Goal: Information Seeking & Learning: Learn about a topic

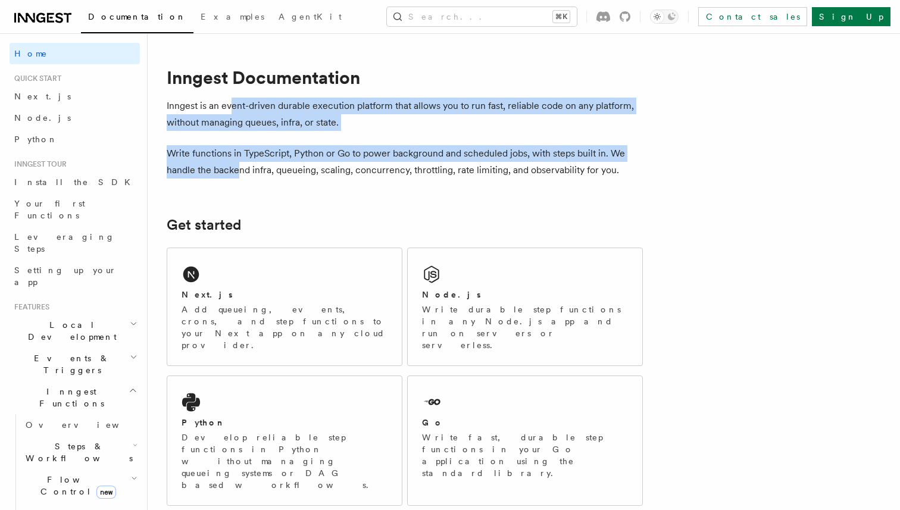
drag, startPoint x: 233, startPoint y: 109, endPoint x: 237, endPoint y: 177, distance: 68.6
click at [237, 177] on p "Write functions in TypeScript, Python or Go to power background and scheduled j…" at bounding box center [405, 161] width 476 height 33
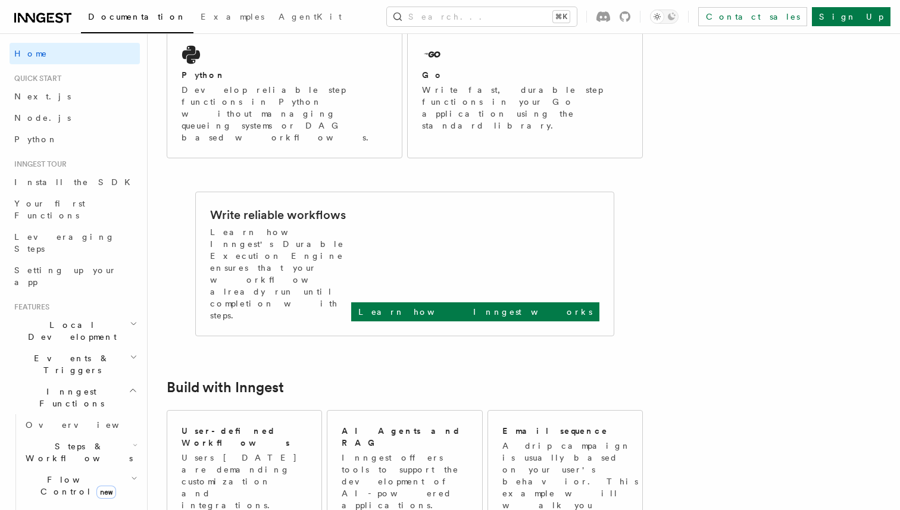
scroll to position [357, 0]
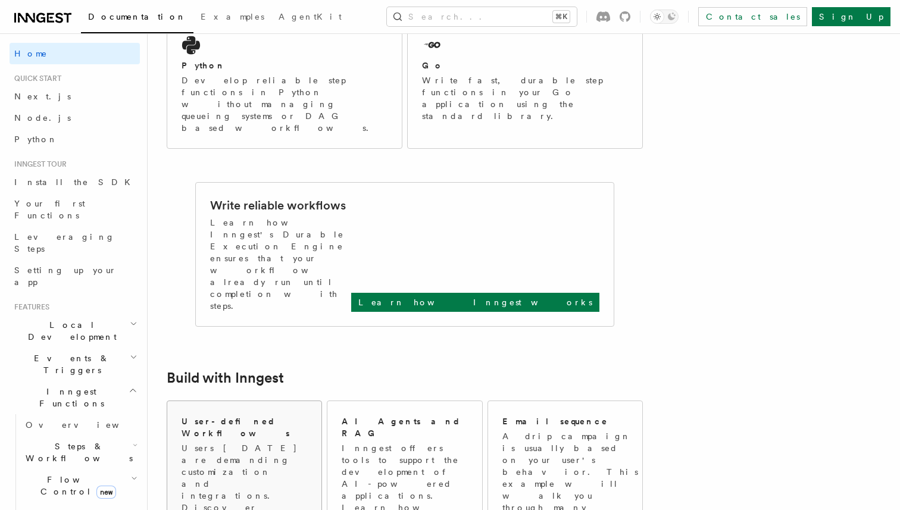
click at [227, 416] on h2 "User-defined Workflows" at bounding box center [245, 428] width 126 height 24
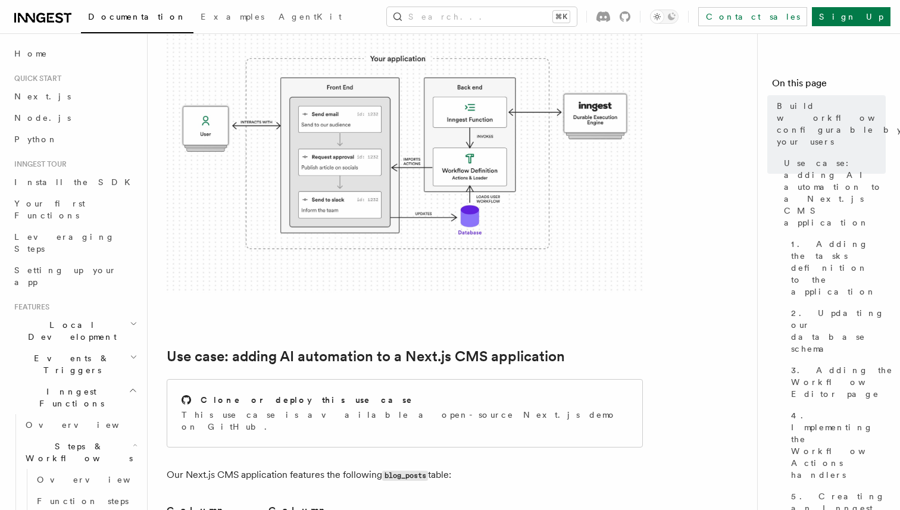
scroll to position [228, 0]
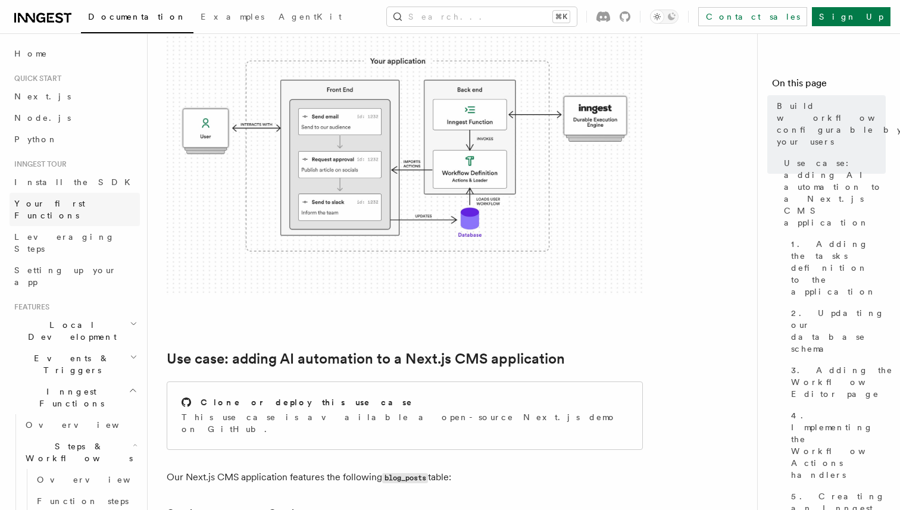
click at [74, 204] on span "Your first Functions" at bounding box center [49, 209] width 71 height 21
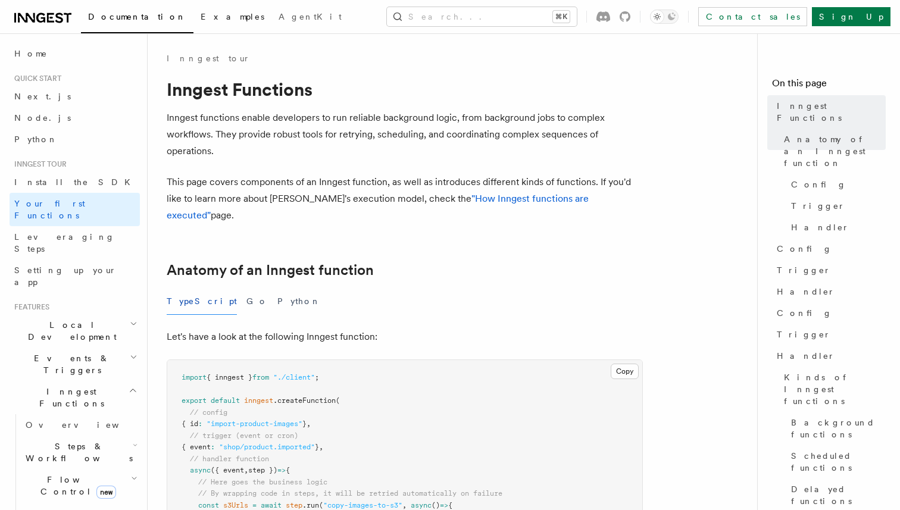
click at [193, 11] on link "Examples" at bounding box center [232, 18] width 78 height 29
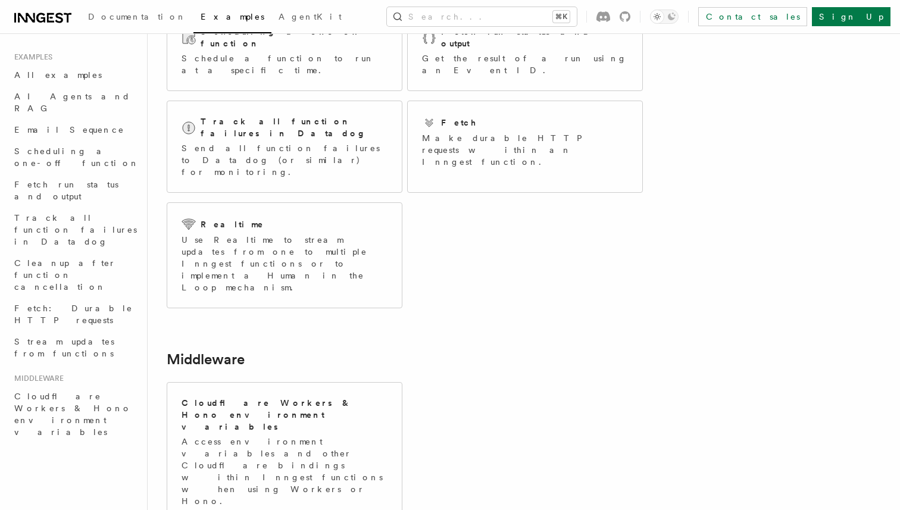
scroll to position [227, 0]
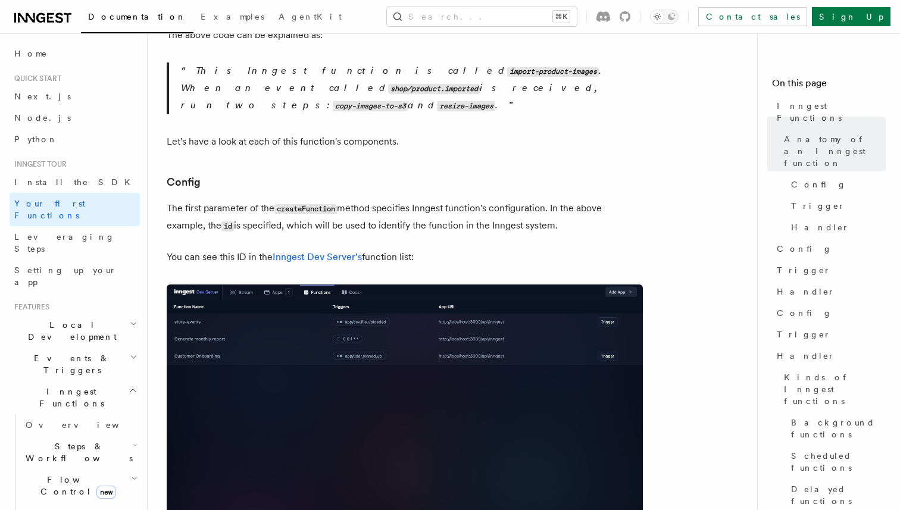
scroll to position [607, 0]
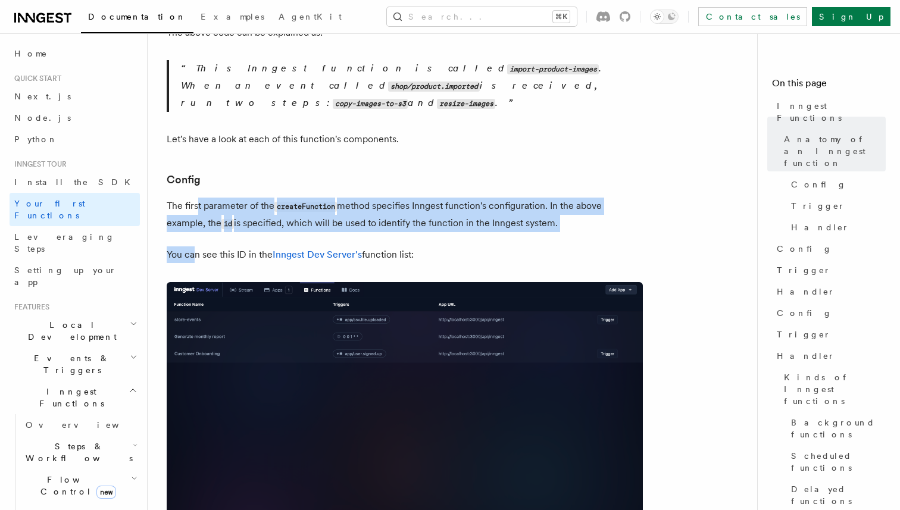
drag, startPoint x: 196, startPoint y: 223, endPoint x: 198, endPoint y: 183, distance: 39.9
click at [198, 198] on p "The first parameter of the createFunction method specifies Inngest function's c…" at bounding box center [405, 215] width 476 height 35
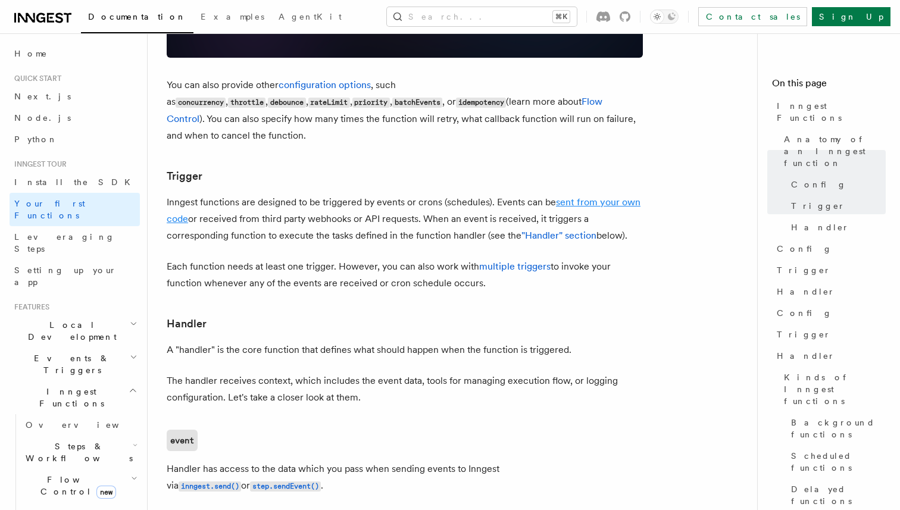
scroll to position [1119, 0]
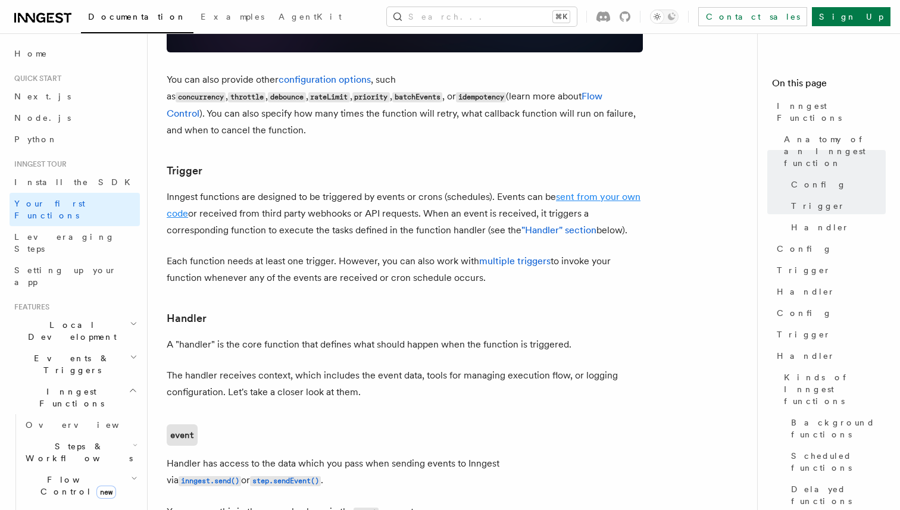
click at [576, 191] on link "sent from your own code" at bounding box center [404, 205] width 474 height 28
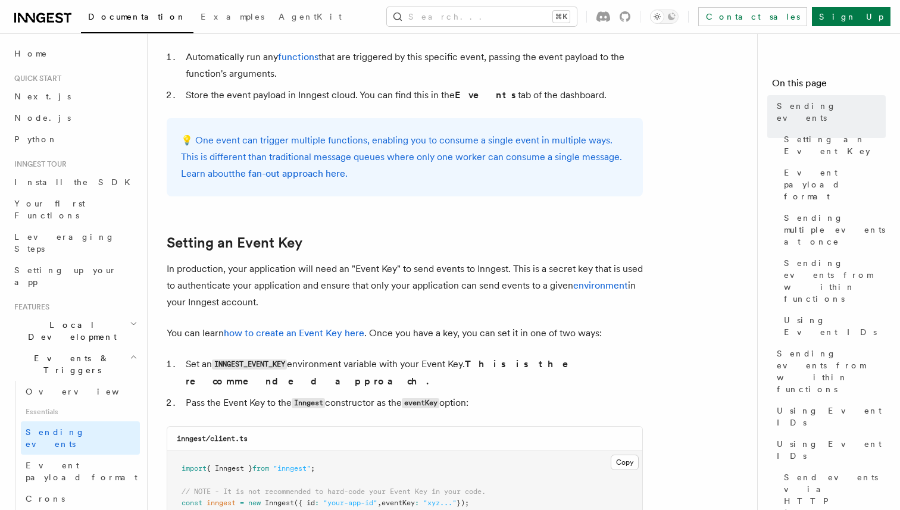
scroll to position [729, 0]
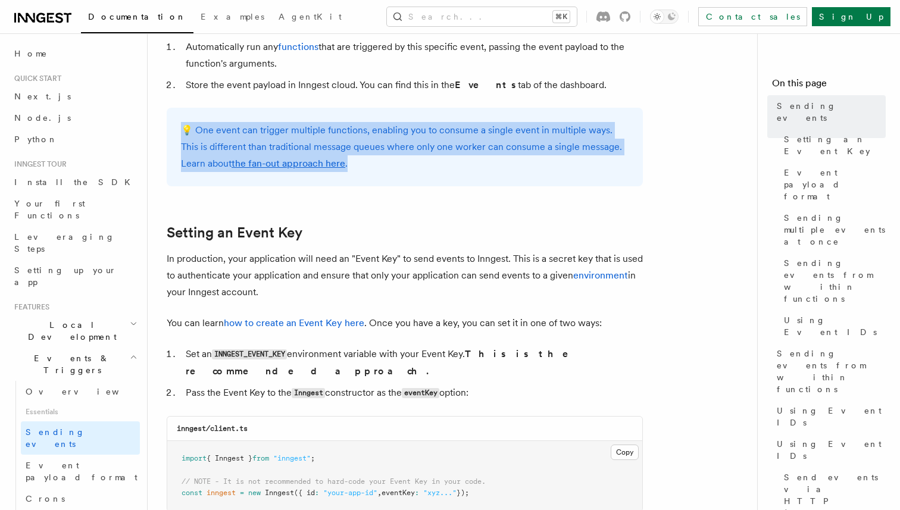
drag, startPoint x: 258, startPoint y: 111, endPoint x: 335, endPoint y: 163, distance: 93.0
click at [335, 163] on div "💡 One event can trigger multiple functions, enabling you to consume a single ev…" at bounding box center [405, 147] width 476 height 79
click at [335, 163] on p "💡 One event can trigger multiple functions, enabling you to consume a single ev…" at bounding box center [405, 147] width 448 height 50
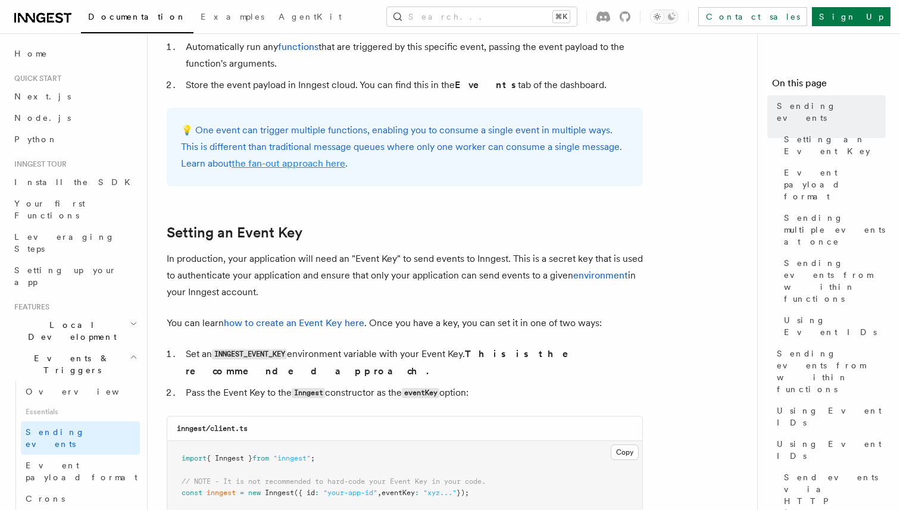
click at [302, 165] on link "the fan-out approach here" at bounding box center [289, 163] width 114 height 11
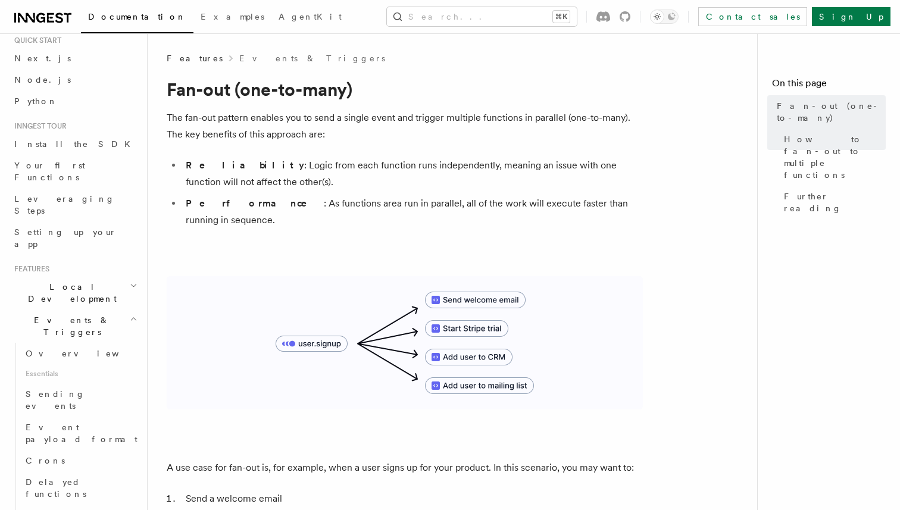
scroll to position [48, 0]
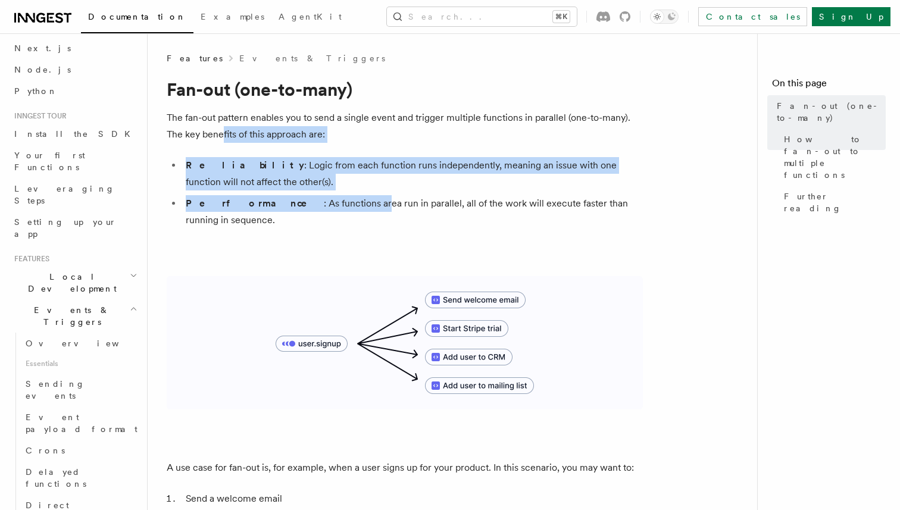
drag, startPoint x: 223, startPoint y: 128, endPoint x: 308, endPoint y: 204, distance: 113.8
click at [308, 204] on li "Performance : As functions area run in parallel, all of the work will execute f…" at bounding box center [412, 211] width 461 height 33
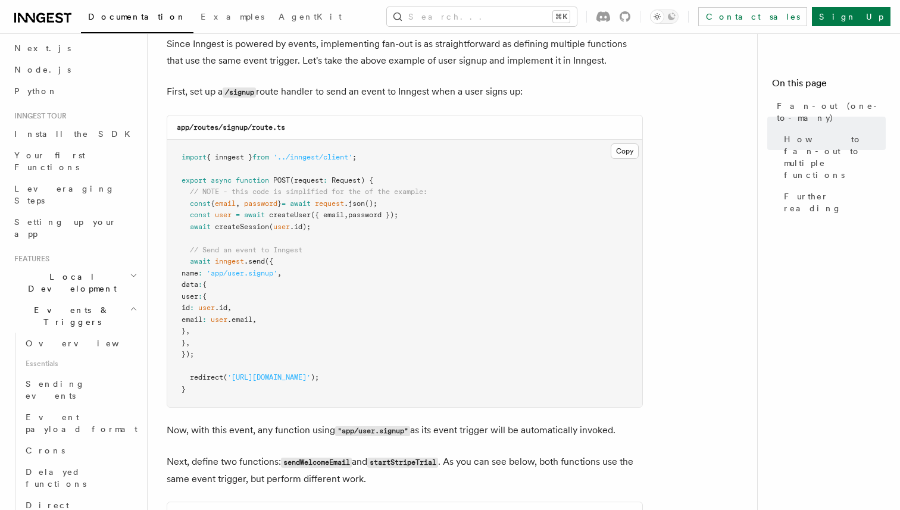
scroll to position [689, 0]
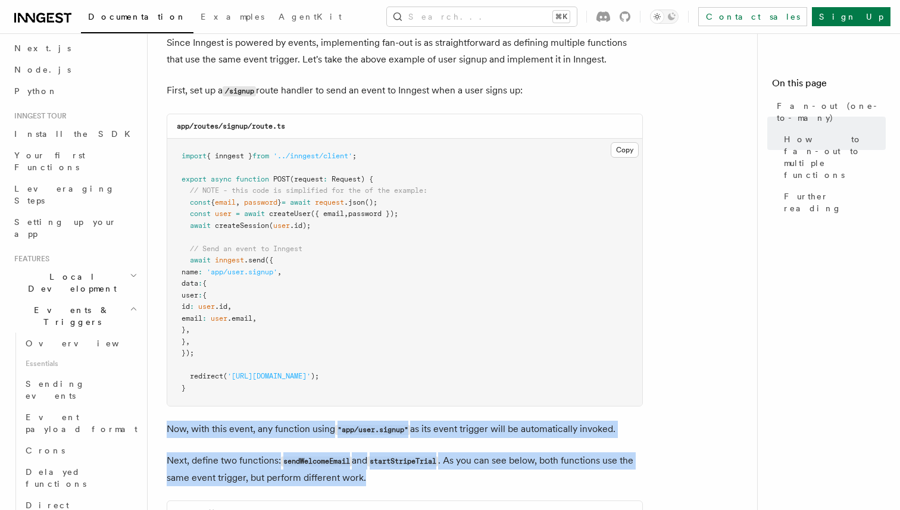
drag, startPoint x: 226, startPoint y: 396, endPoint x: 376, endPoint y: 471, distance: 167.7
click at [376, 471] on article "Features Events & Triggers Fan-out (one-to-many) The fan-out pattern enables yo…" at bounding box center [457, 415] width 581 height 2104
drag, startPoint x: 376, startPoint y: 471, endPoint x: 366, endPoint y: 383, distance: 88.8
click at [366, 383] on article "Features Events & Triggers Fan-out (one-to-many) The fan-out pattern enables yo…" at bounding box center [457, 415] width 581 height 2104
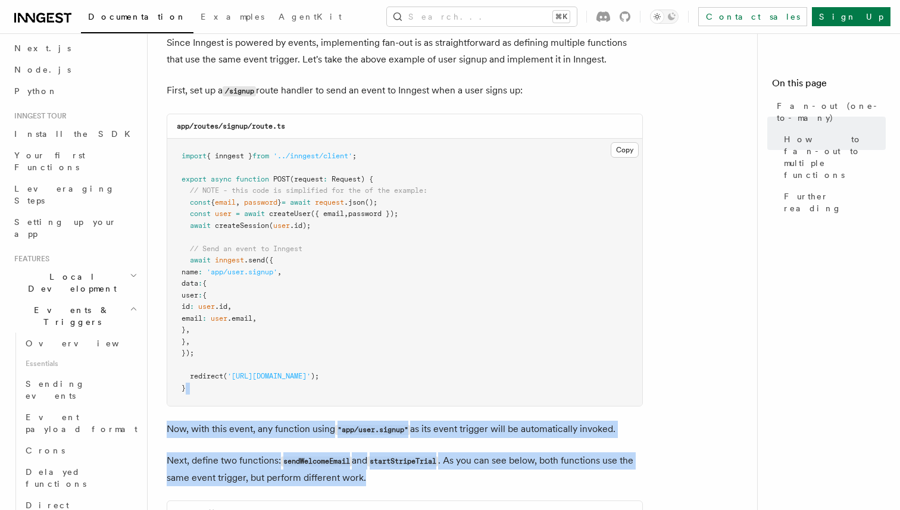
click at [366, 383] on pre "import { inngest } from '../inngest/client' ; export async function POST (reque…" at bounding box center [404, 273] width 475 height 268
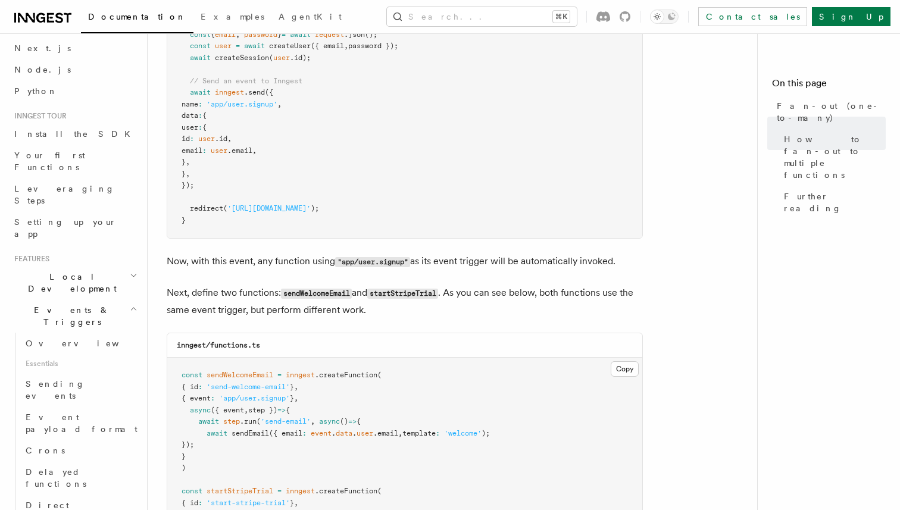
scroll to position [858, 0]
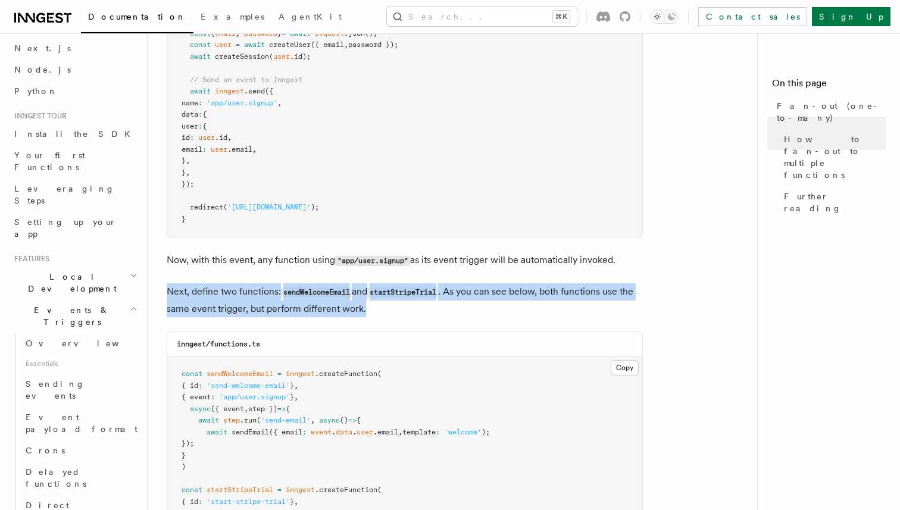
drag, startPoint x: 386, startPoint y: 303, endPoint x: 374, endPoint y: 263, distance: 41.6
click at [374, 263] on article "Features Events & Triggers Fan-out (one-to-many) The fan-out pattern enables yo…" at bounding box center [457, 246] width 581 height 2104
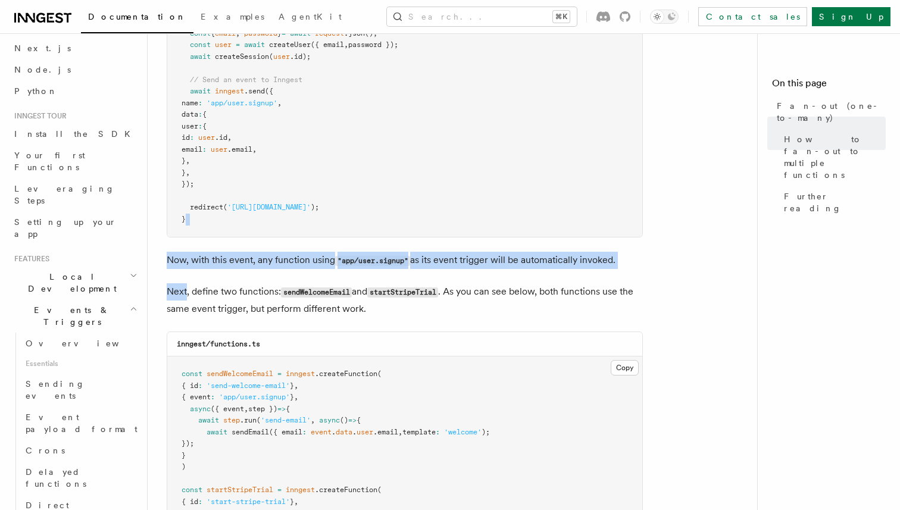
drag, startPoint x: 374, startPoint y: 263, endPoint x: 366, endPoint y: 217, distance: 46.6
click at [366, 217] on article "Features Events & Triggers Fan-out (one-to-many) The fan-out pattern enables yo…" at bounding box center [457, 246] width 581 height 2104
click at [366, 217] on pre "import { inngest } from '../inngest/client' ; export async function POST (reque…" at bounding box center [404, 104] width 475 height 268
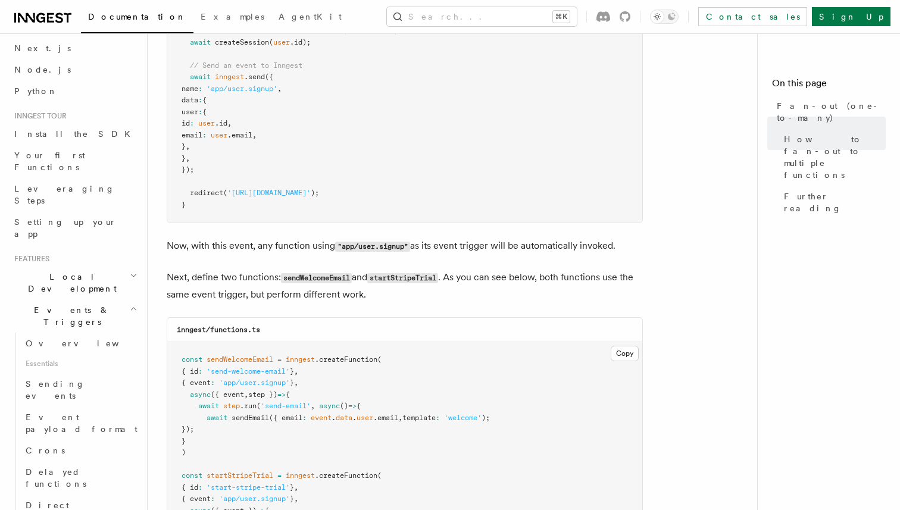
scroll to position [876, 0]
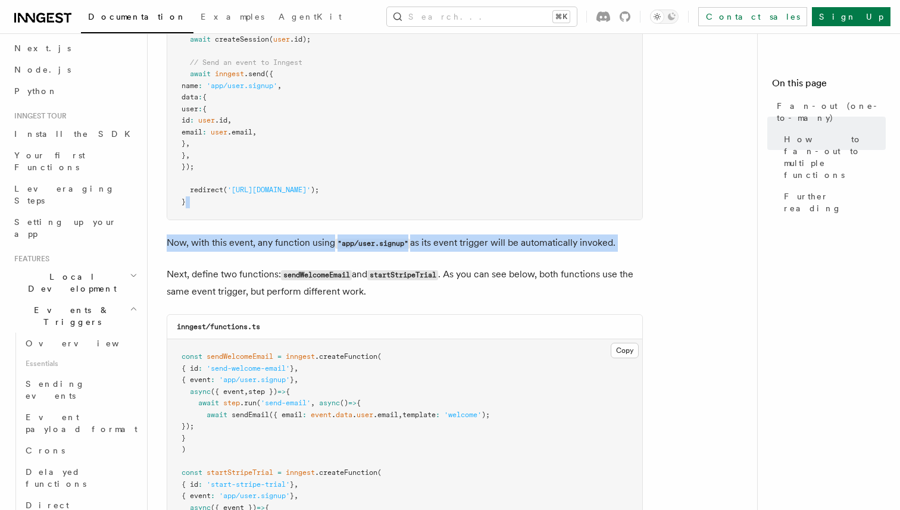
drag, startPoint x: 365, startPoint y: 201, endPoint x: 365, endPoint y: 246, distance: 45.2
click at [365, 246] on article "Features Events & Triggers Fan-out (one-to-many) The fan-out pattern enables yo…" at bounding box center [457, 229] width 581 height 2104
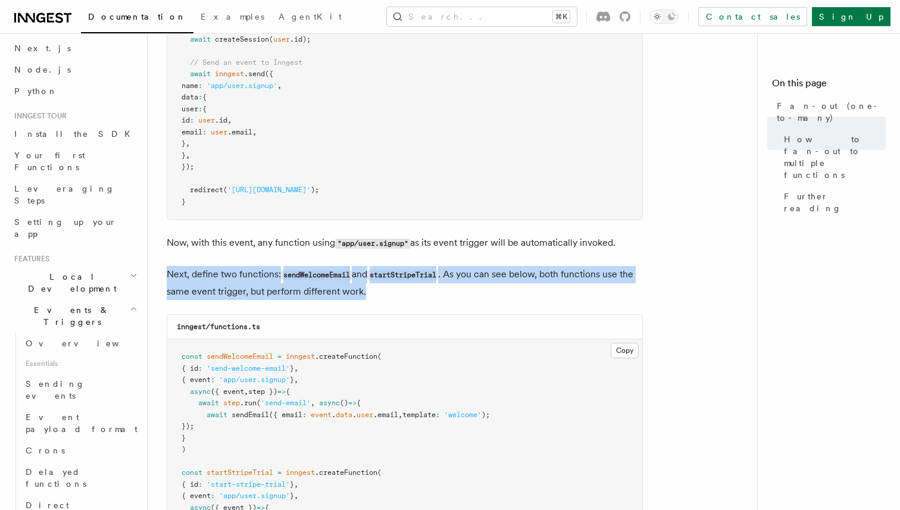
drag, startPoint x: 365, startPoint y: 246, endPoint x: 422, endPoint y: 280, distance: 66.5
click at [422, 280] on article "Features Events & Triggers Fan-out (one-to-many) The fan-out pattern enables yo…" at bounding box center [457, 229] width 581 height 2104
click at [422, 280] on p "Next, define two functions: sendWelcomeEmail and startStripeTrial . As you can …" at bounding box center [405, 283] width 476 height 34
drag, startPoint x: 422, startPoint y: 280, endPoint x: 418, endPoint y: 246, distance: 34.2
click at [418, 246] on article "Features Events & Triggers Fan-out (one-to-many) The fan-out pattern enables yo…" at bounding box center [457, 229] width 581 height 2104
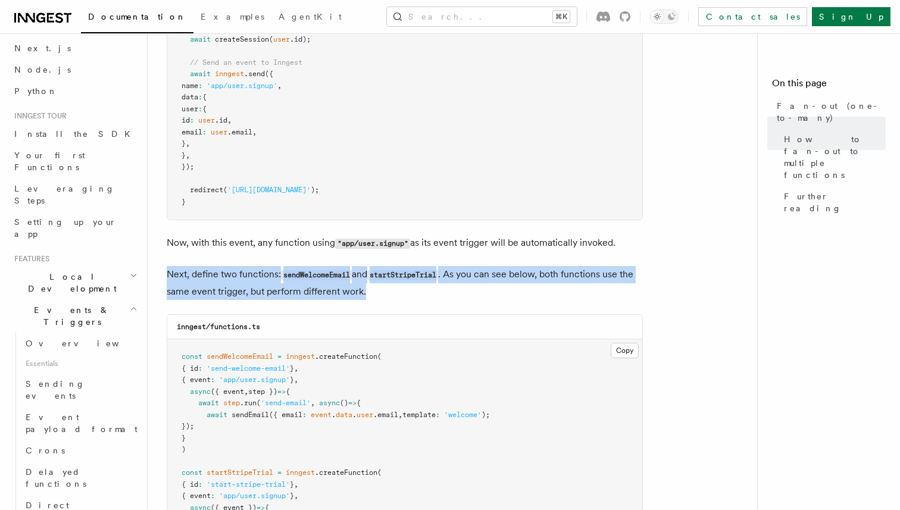
click at [418, 246] on article "Features Events & Triggers Fan-out (one-to-many) The fan-out pattern enables yo…" at bounding box center [457, 229] width 581 height 2104
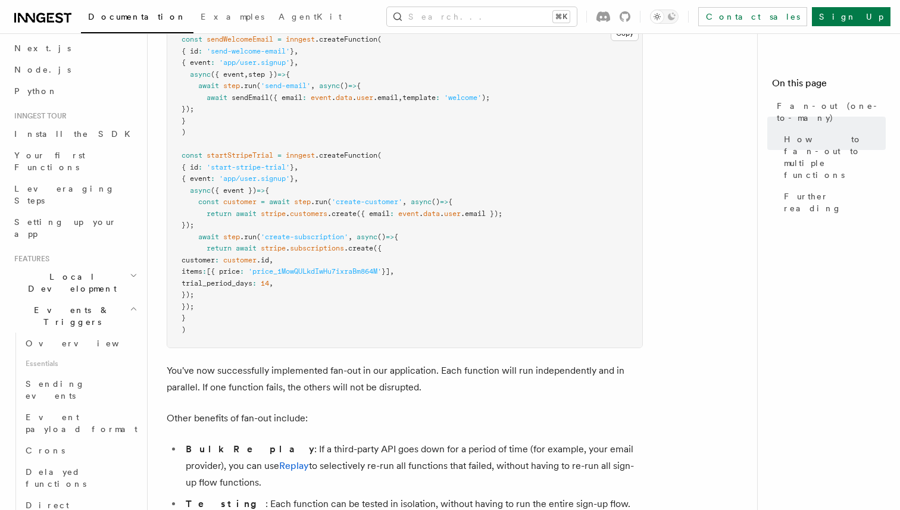
scroll to position [1211, 0]
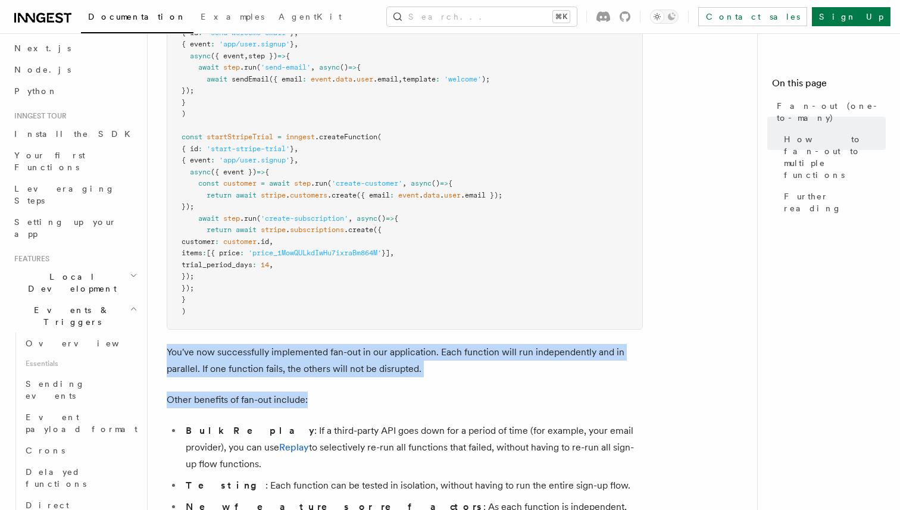
drag, startPoint x: 359, startPoint y: 394, endPoint x: 359, endPoint y: 323, distance: 71.4
drag, startPoint x: 359, startPoint y: 323, endPoint x: 360, endPoint y: 374, distance: 51.8
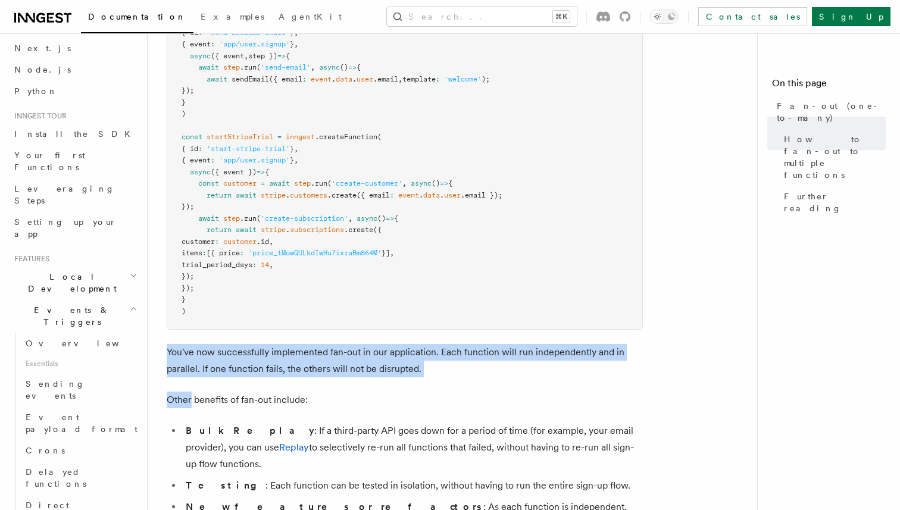
drag, startPoint x: 349, startPoint y: 388, endPoint x: 352, endPoint y: 320, distance: 68.5
drag, startPoint x: 352, startPoint y: 320, endPoint x: 345, endPoint y: 383, distance: 63.6
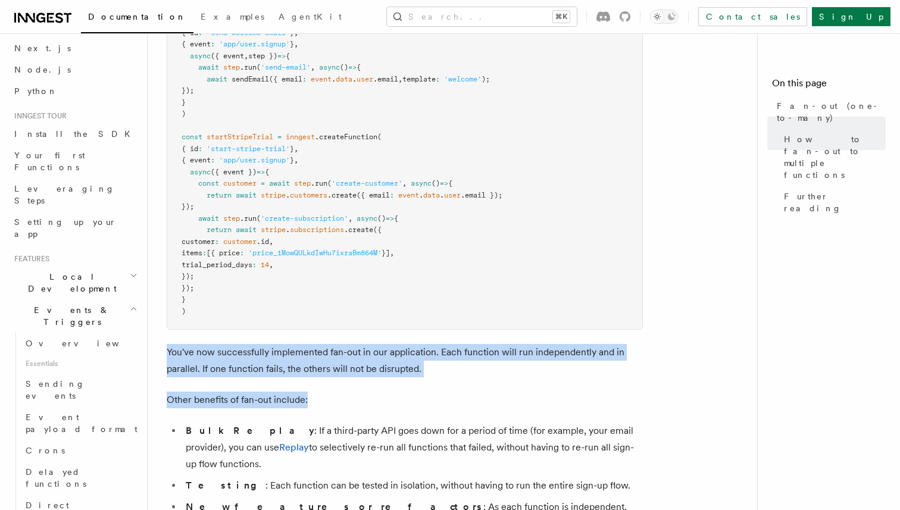
click at [345, 392] on p "Other benefits of fan-out include:" at bounding box center [405, 400] width 476 height 17
drag, startPoint x: 345, startPoint y: 383, endPoint x: 351, endPoint y: 316, distance: 67.0
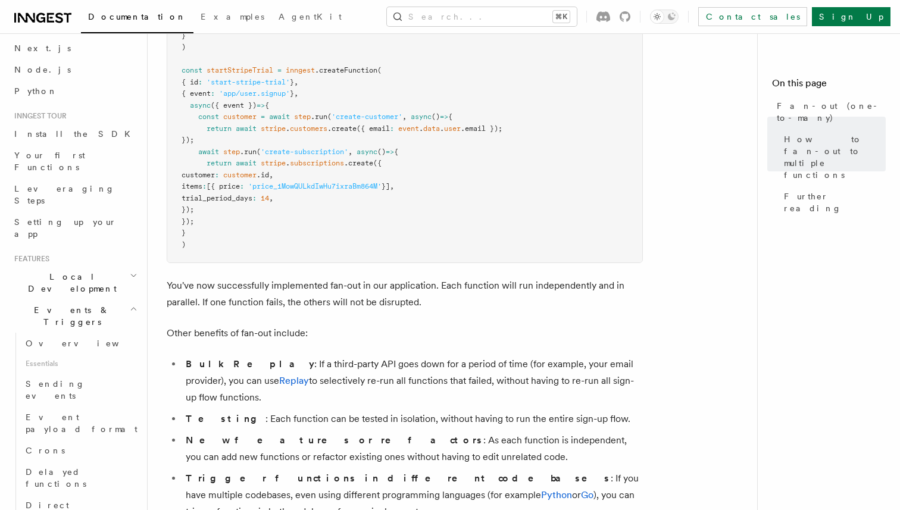
scroll to position [1273, 0]
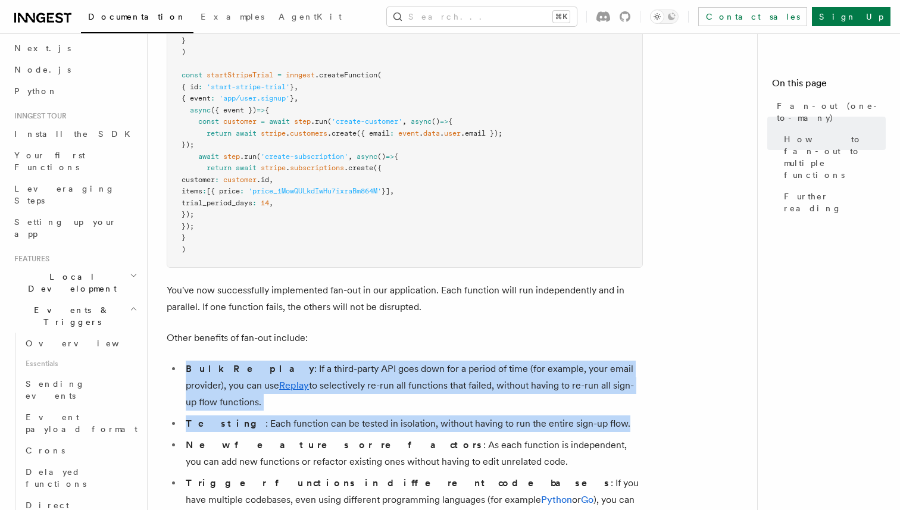
drag, startPoint x: 365, startPoint y: 341, endPoint x: 661, endPoint y: 389, distance: 299.7
drag, startPoint x: 661, startPoint y: 389, endPoint x: 641, endPoint y: 327, distance: 64.4
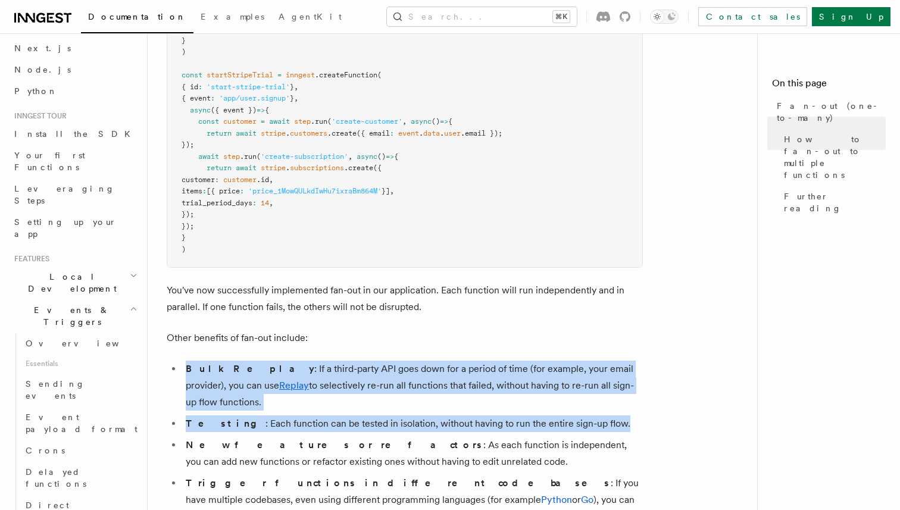
click at [641, 330] on p "Other benefits of fan-out include:" at bounding box center [405, 338] width 476 height 17
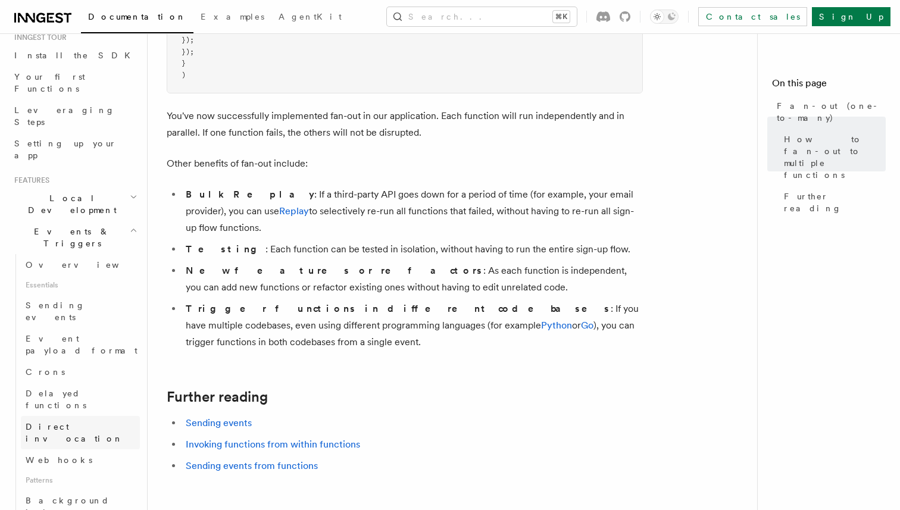
scroll to position [136, 0]
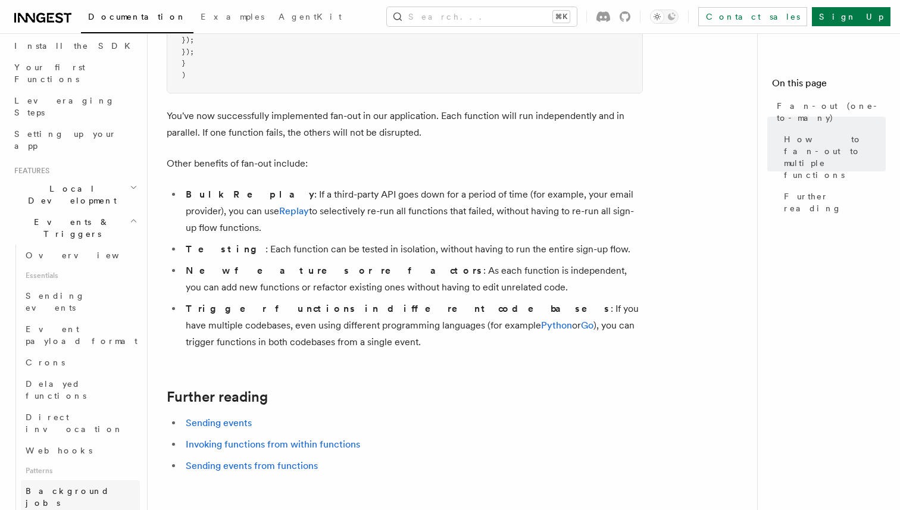
click at [42, 480] on link "Background jobs" at bounding box center [80, 496] width 119 height 33
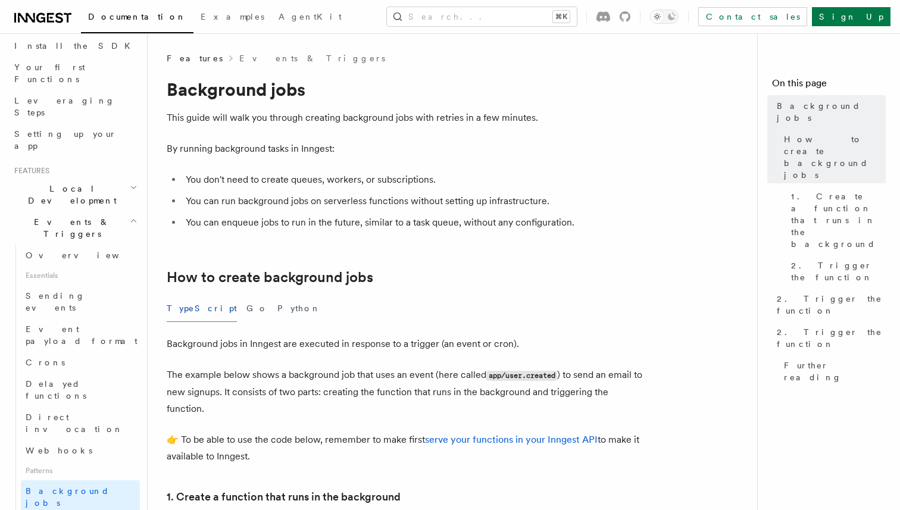
scroll to position [1448, 0]
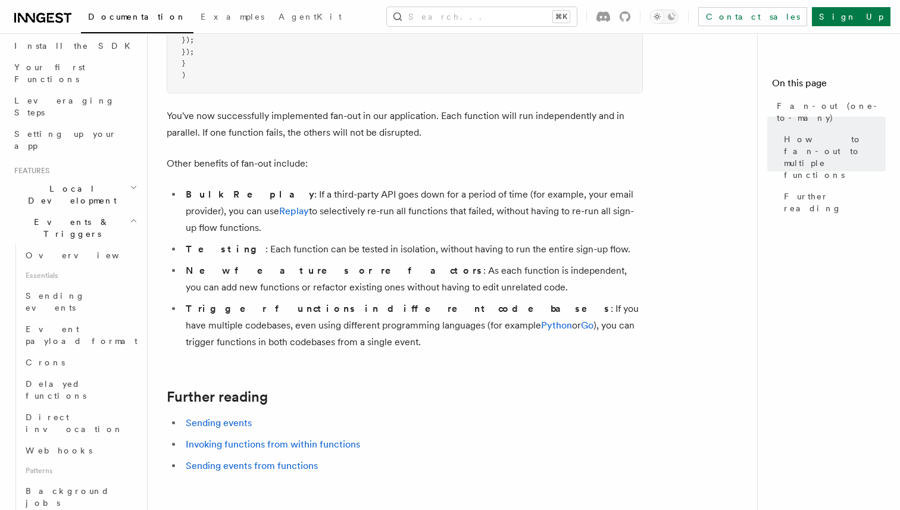
click at [335, 241] on li "Testing : Each function can be tested in isolation, without having to run the e…" at bounding box center [412, 249] width 461 height 17
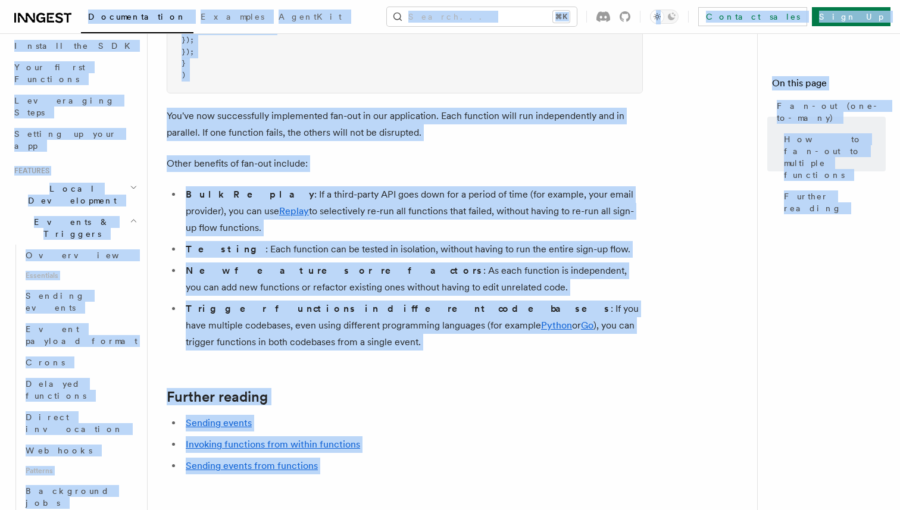
copy body "Loremipsumdol Sitametc AdipiSci Elitse... ⌘D Eiusmod tempo Inci Ut Labore... Et…"
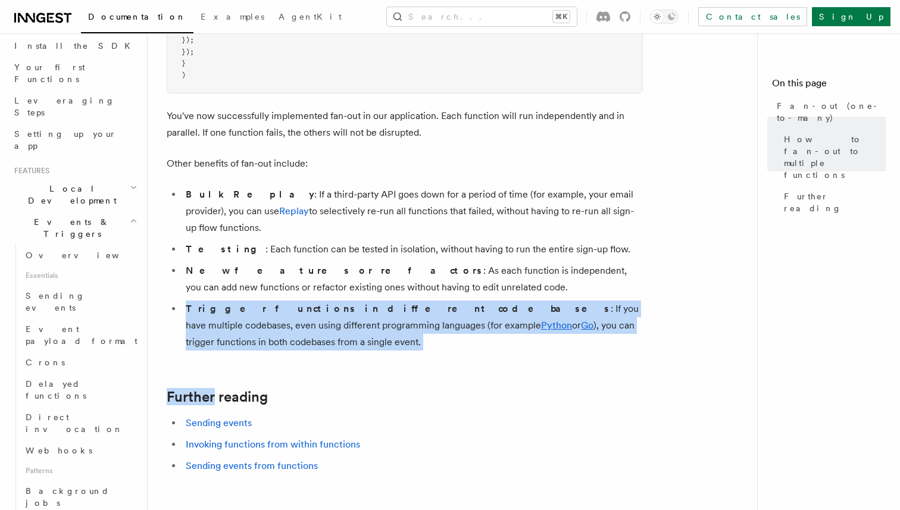
drag, startPoint x: 427, startPoint y: 321, endPoint x: 448, endPoint y: 264, distance: 60.8
click at [448, 264] on ul "Bulk Replay : If a third-party API goes down for a period of time (for example,…" at bounding box center [405, 268] width 476 height 164
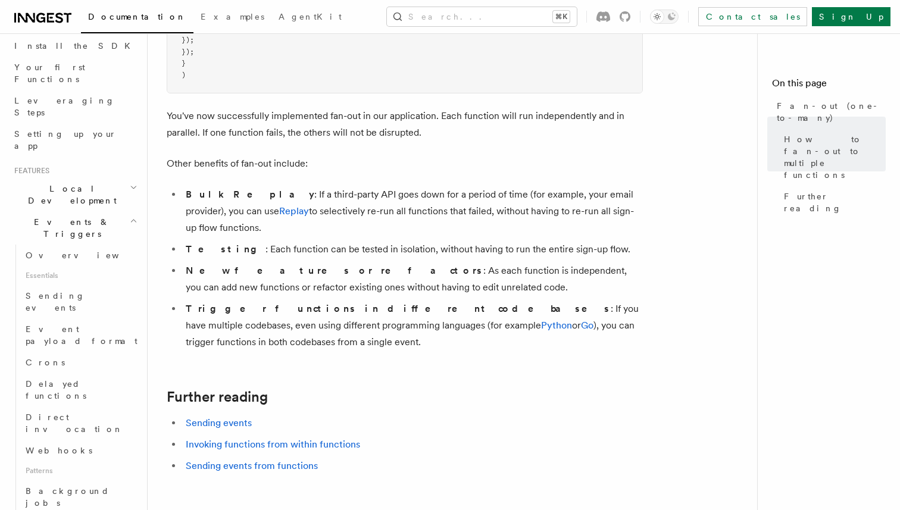
drag, startPoint x: 448, startPoint y: 264, endPoint x: 370, endPoint y: 252, distance: 79.4
click at [370, 252] on ul "Bulk Replay : If a third-party API goes down for a period of time (for example,…" at bounding box center [405, 268] width 476 height 164
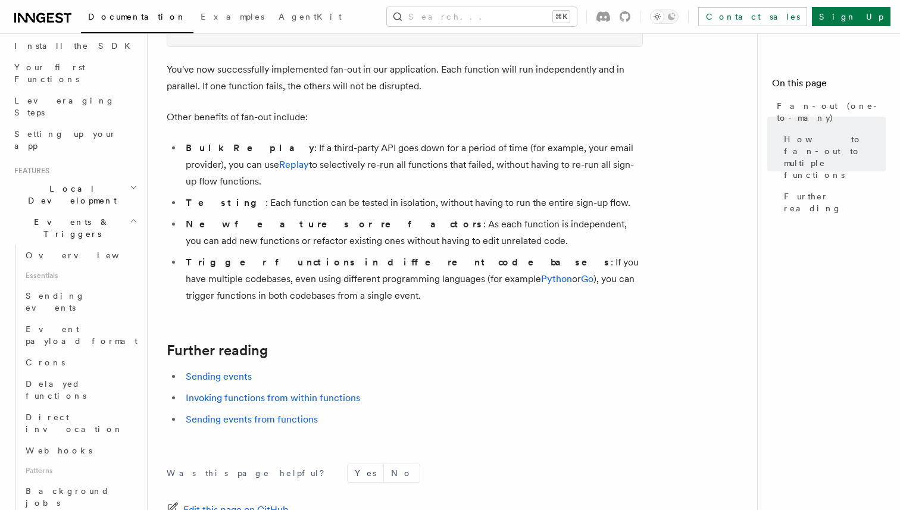
scroll to position [1495, 0]
click at [36, 486] on span "Background jobs" at bounding box center [68, 496] width 84 height 21
